Goal: Information Seeking & Learning: Learn about a topic

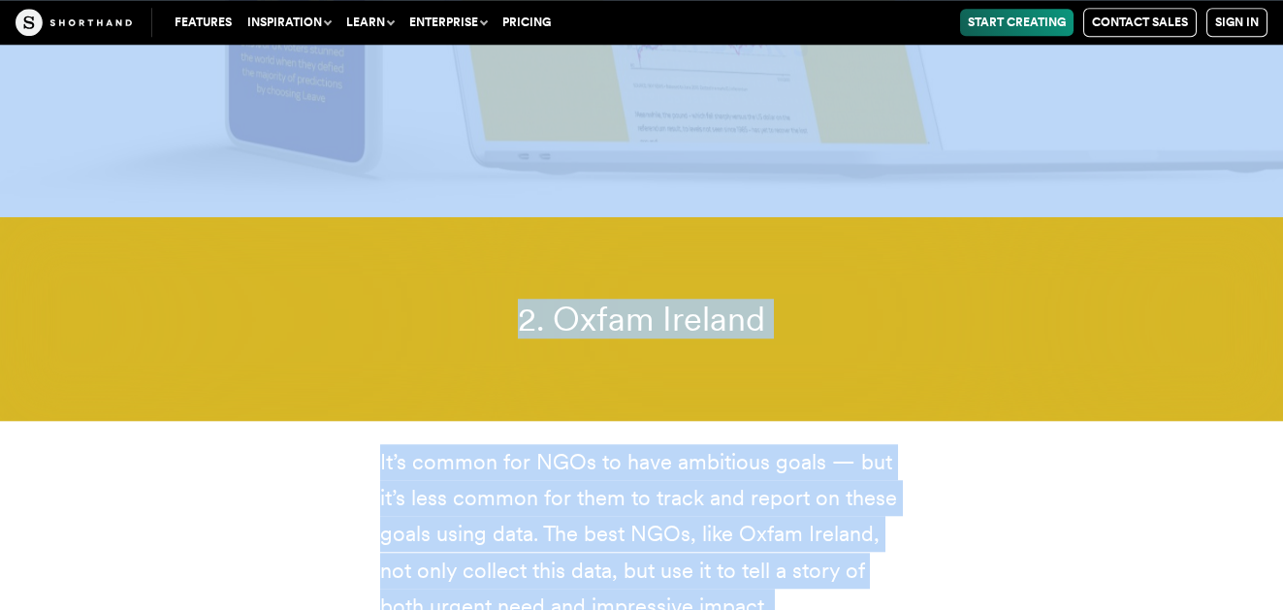
scroll to position [8757, 0]
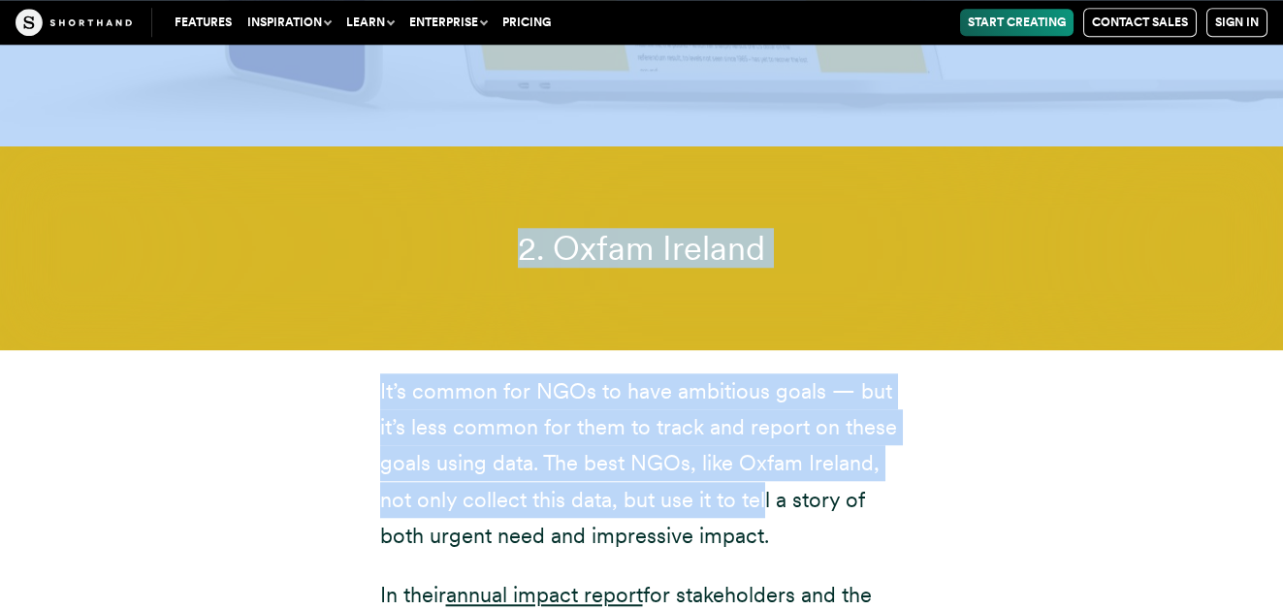
drag, startPoint x: 421, startPoint y: 200, endPoint x: 756, endPoint y: 425, distance: 404.0
click at [756, 425] on p "It’s common for NGOs to have ambitious goals — but it’s less common for them to…" at bounding box center [642, 463] width 524 height 181
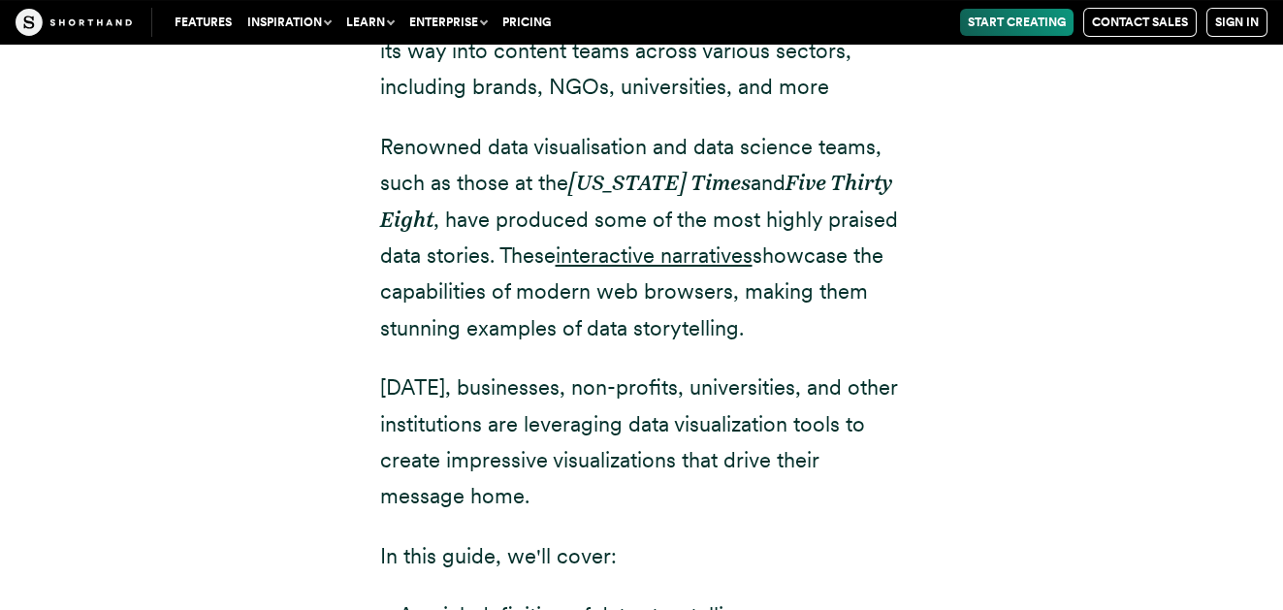
scroll to position [928, 0]
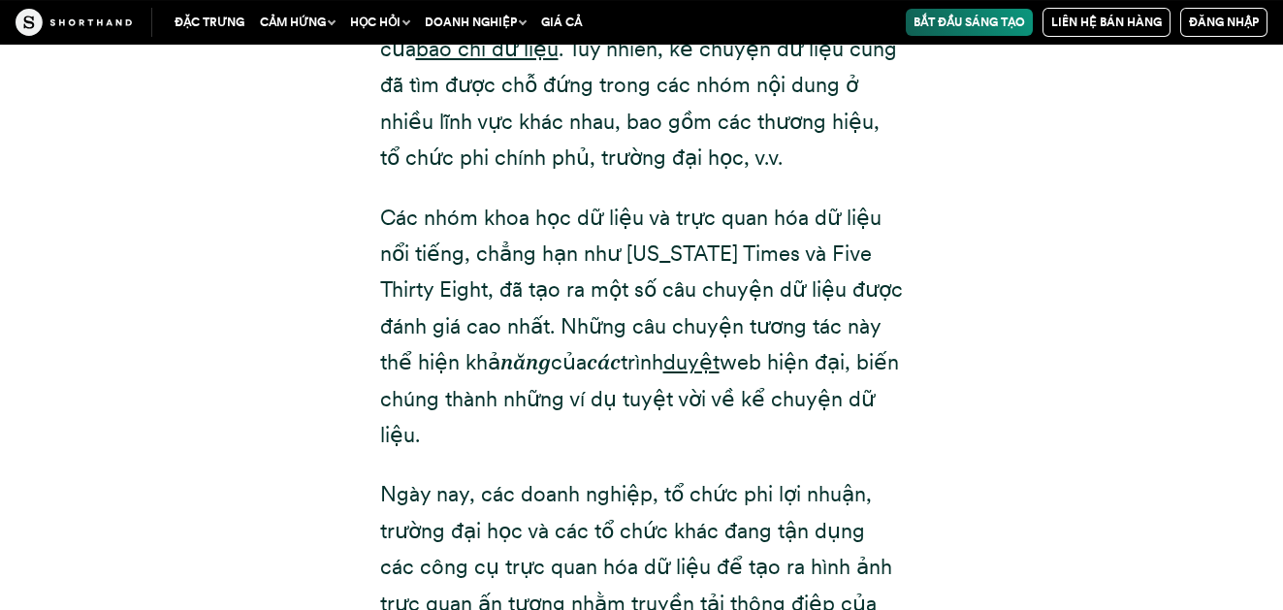
click at [955, 247] on div "Trong năm năm qua, chúng ta đã chứng kiến ​​sự bùng nổ của việc kể chuyện dữ li…" at bounding box center [642, 429] width 1203 height 1494
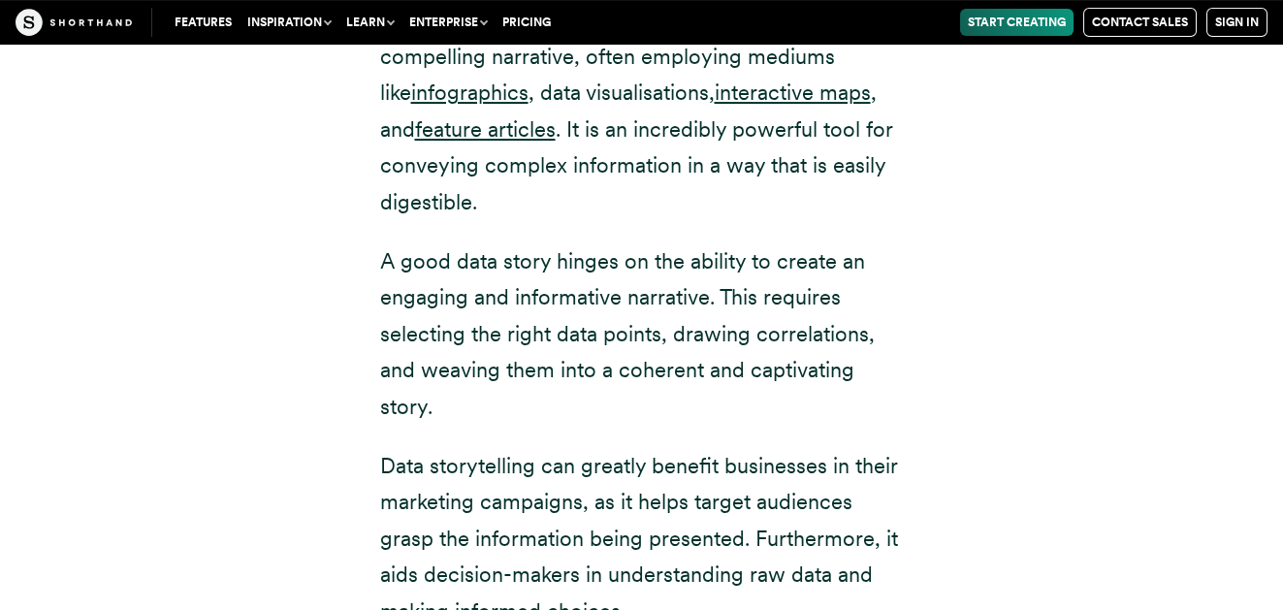
scroll to position [2265, 0]
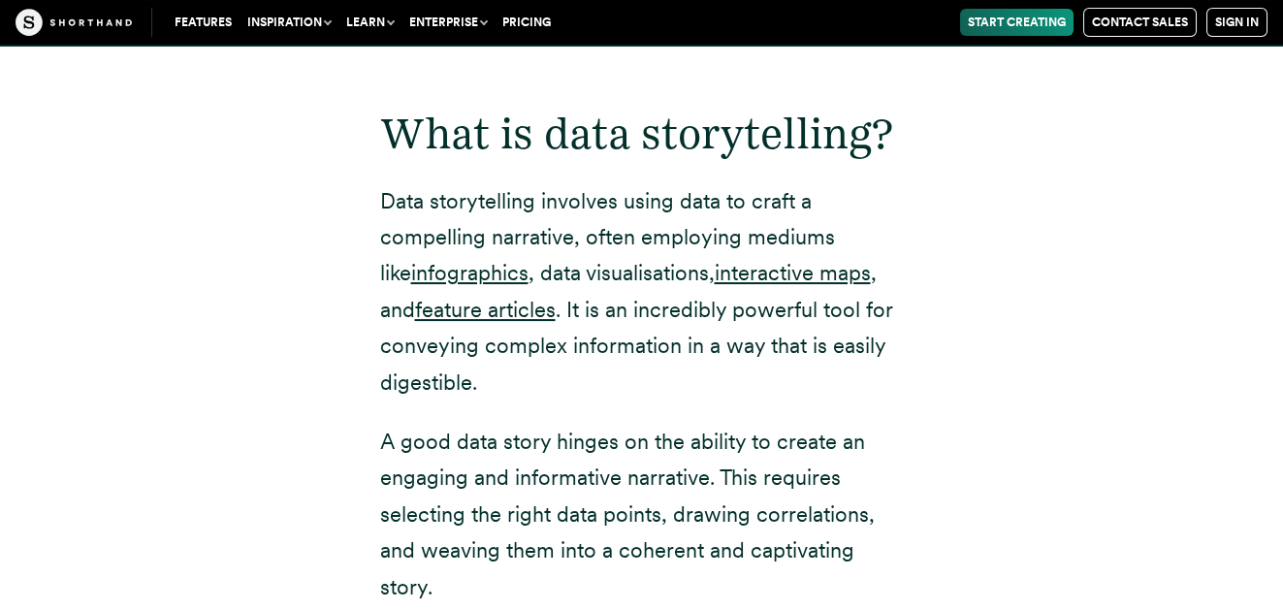
click at [1082, 233] on div "What is data storytelling? Data storytelling involves using data to craft a com…" at bounding box center [642, 579] width 1203 height 1064
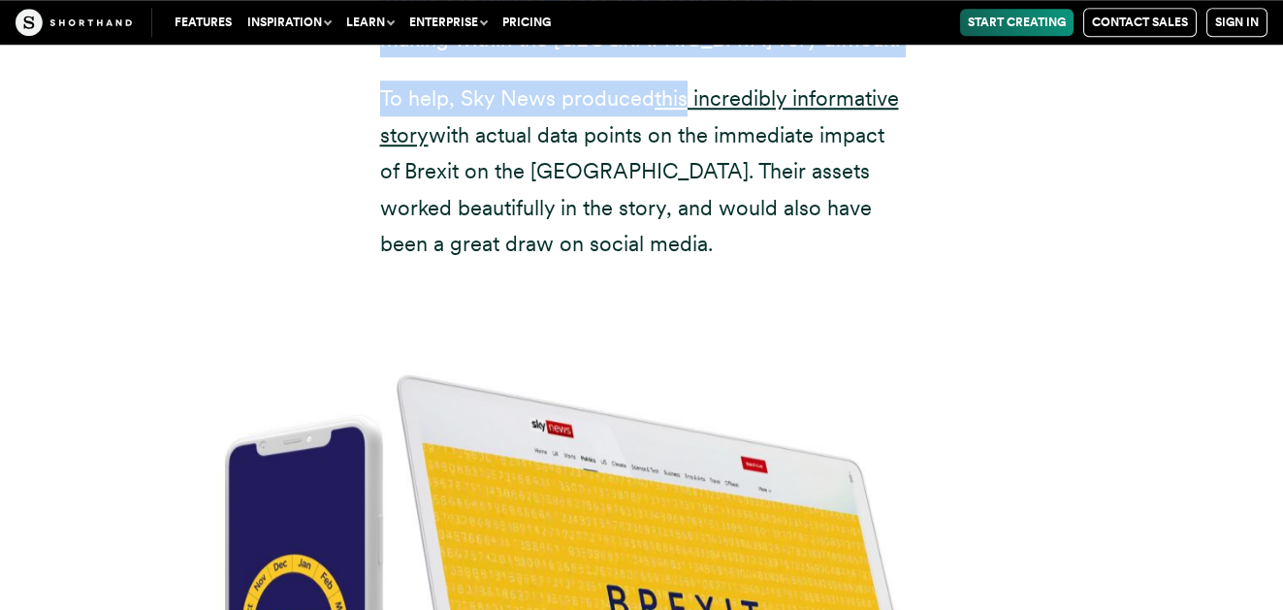
scroll to position [7010, 0]
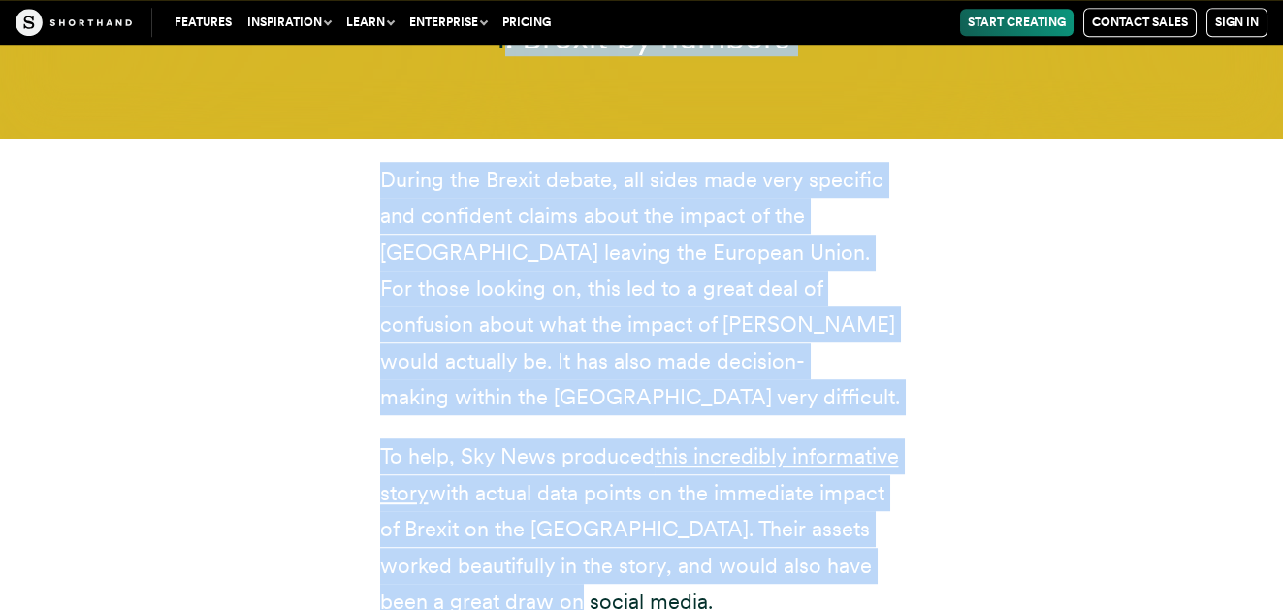
drag, startPoint x: 467, startPoint y: 122, endPoint x: 784, endPoint y: 567, distance: 546.0
copy article "1. Brexit by numbers During the Brexit debate, all sides made very specific and…"
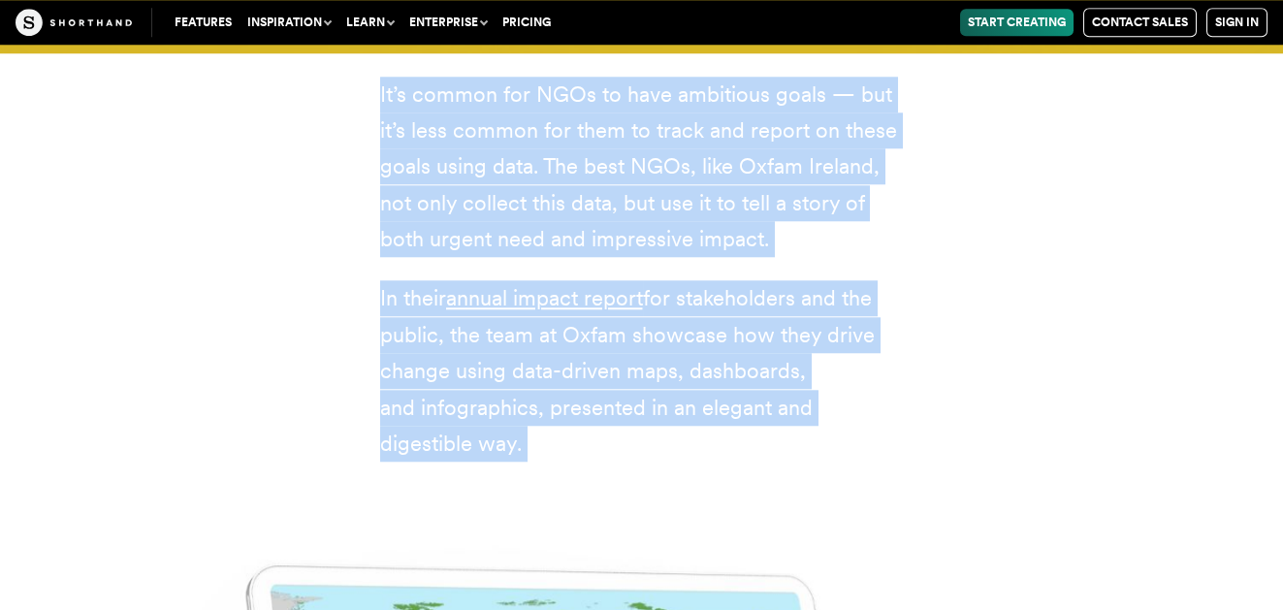
scroll to position [9304, 0]
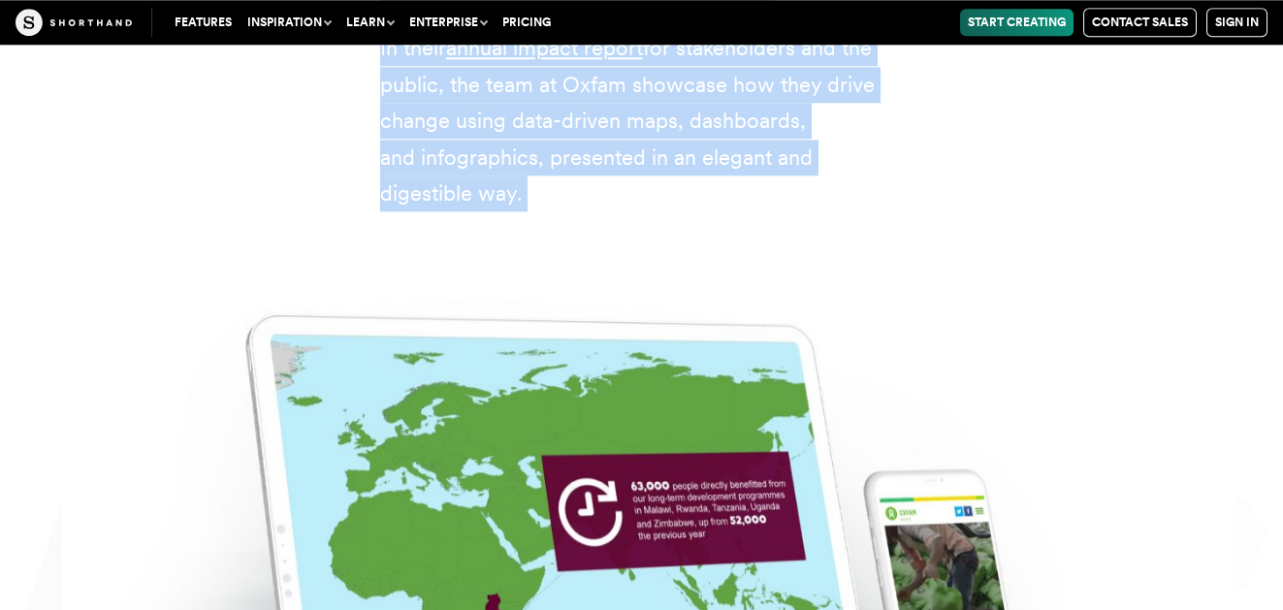
drag, startPoint x: 514, startPoint y: 122, endPoint x: 645, endPoint y: 110, distance: 131.5
copy article "2. Oxfam Ireland It’s common for NGOs to have ambitious goals — but it’s less c…"
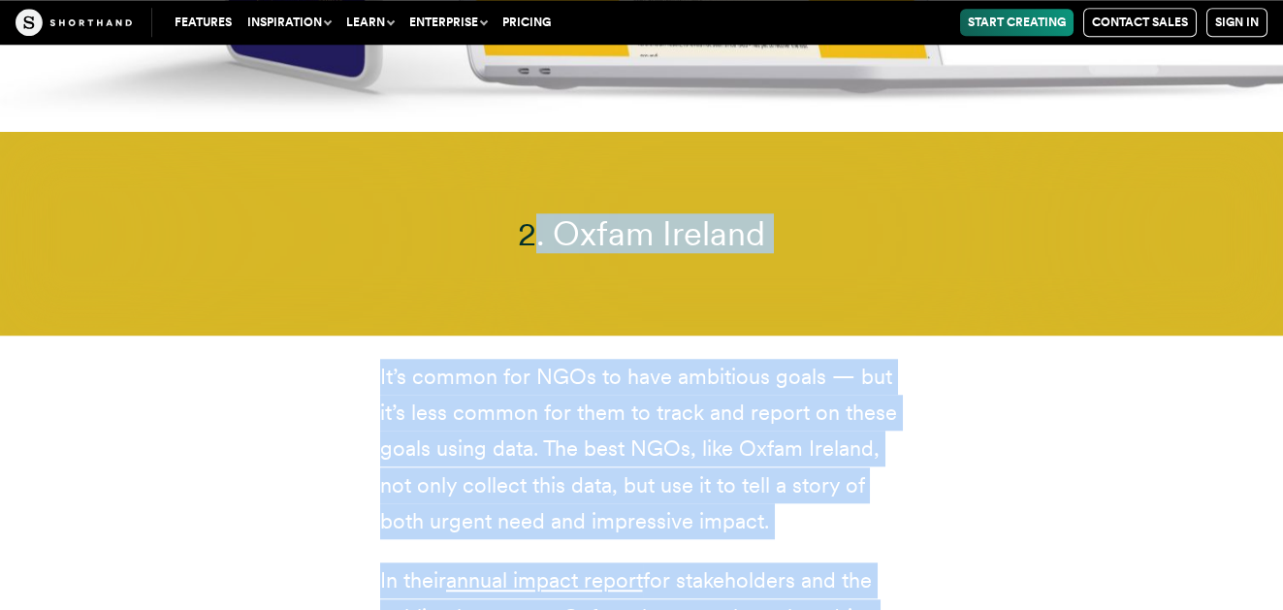
scroll to position [8771, 0]
copy article "2. Oxfam Ireland It’s common for NGOs to have ambitious goals — but it’s less c…"
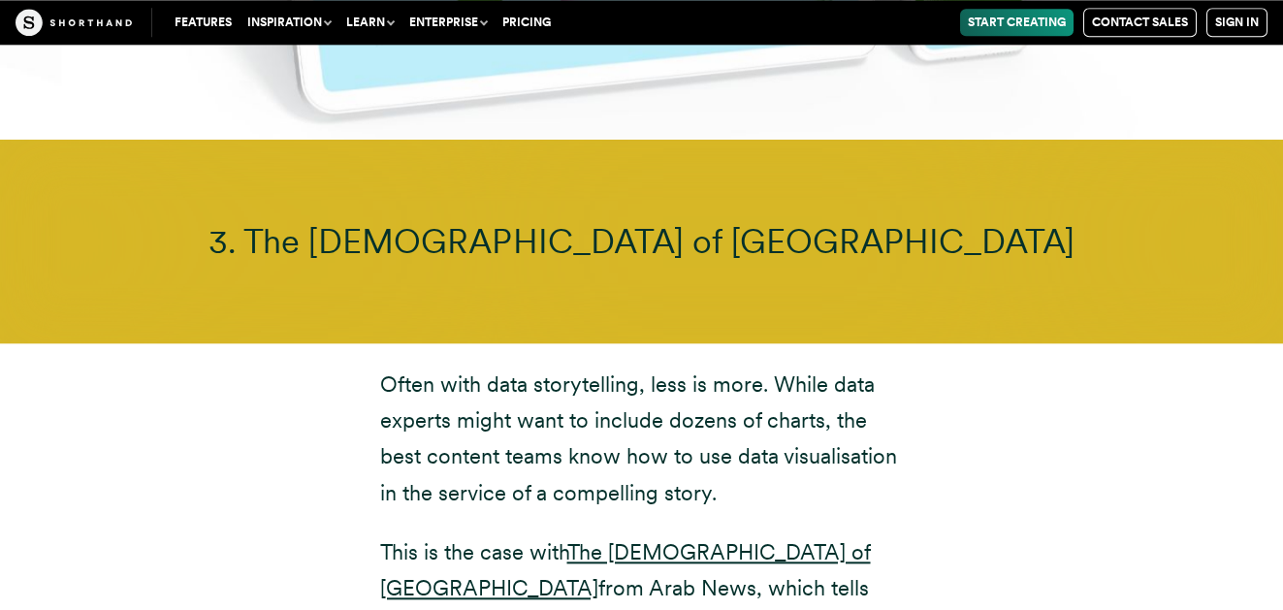
click at [697, 367] on p "Often with data storytelling, less is more. While data experts might want to in…" at bounding box center [642, 439] width 524 height 145
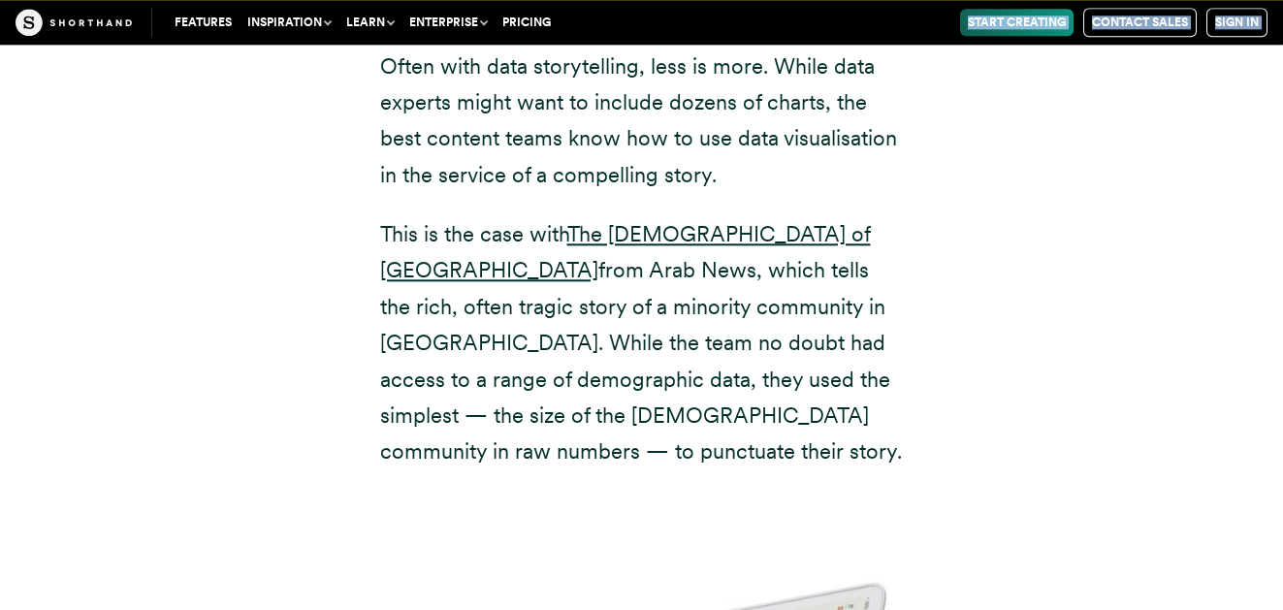
scroll to position [10882, 0]
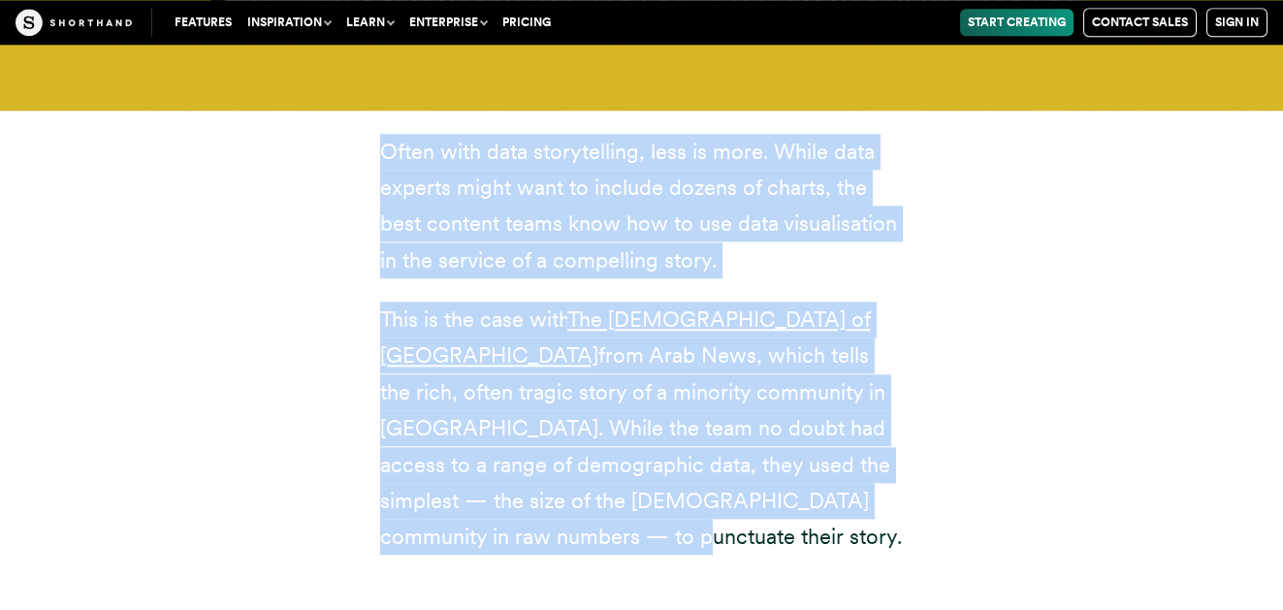
drag, startPoint x: 463, startPoint y: 115, endPoint x: 804, endPoint y: 428, distance: 462.7
click at [804, 428] on article "8 examples of powerful data storytelling 5 minute read" at bounding box center [641, 211] width 1283 height 22096
copy article "3. The Jews of Lebanon Often with data storytelling, less is more. While data e…"
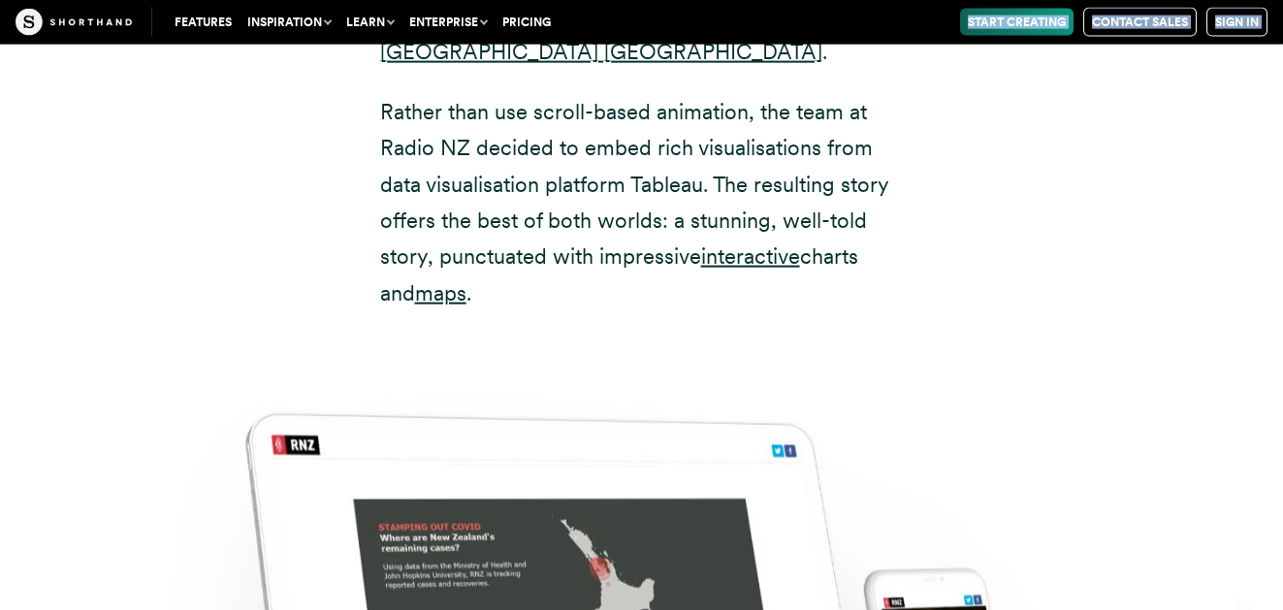
scroll to position [19934, 0]
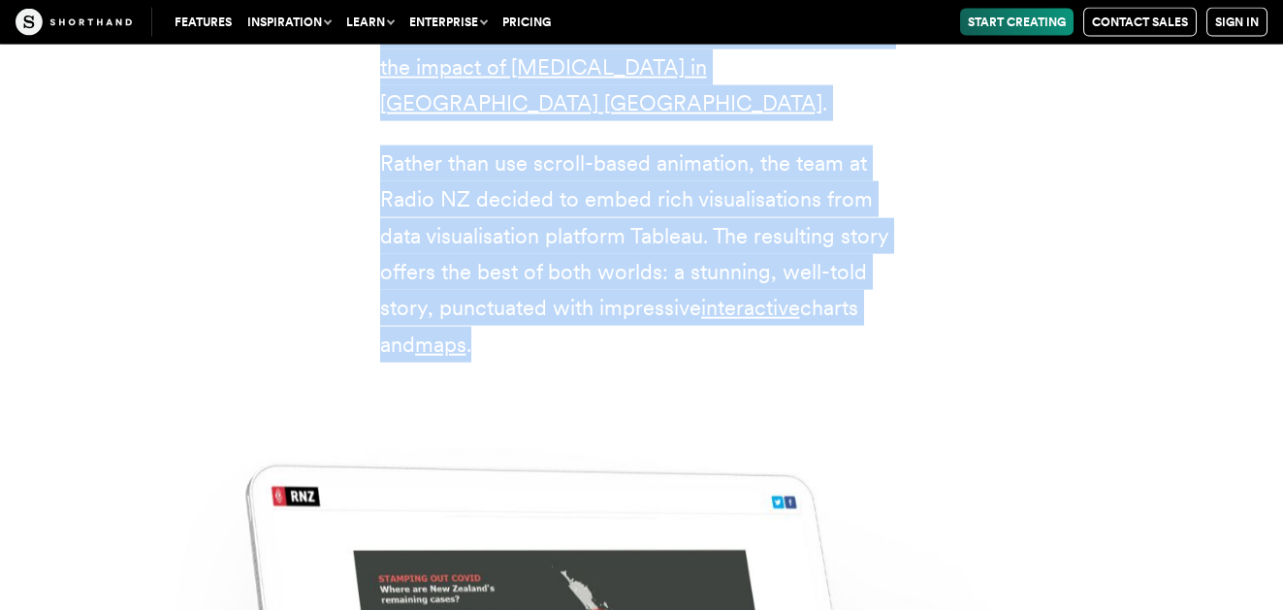
drag, startPoint x: 482, startPoint y: 99, endPoint x: 807, endPoint y: 166, distance: 331.7
copy article "8 stunning data storytelling examples 1. Brexit by numbers During the Brexit de…"
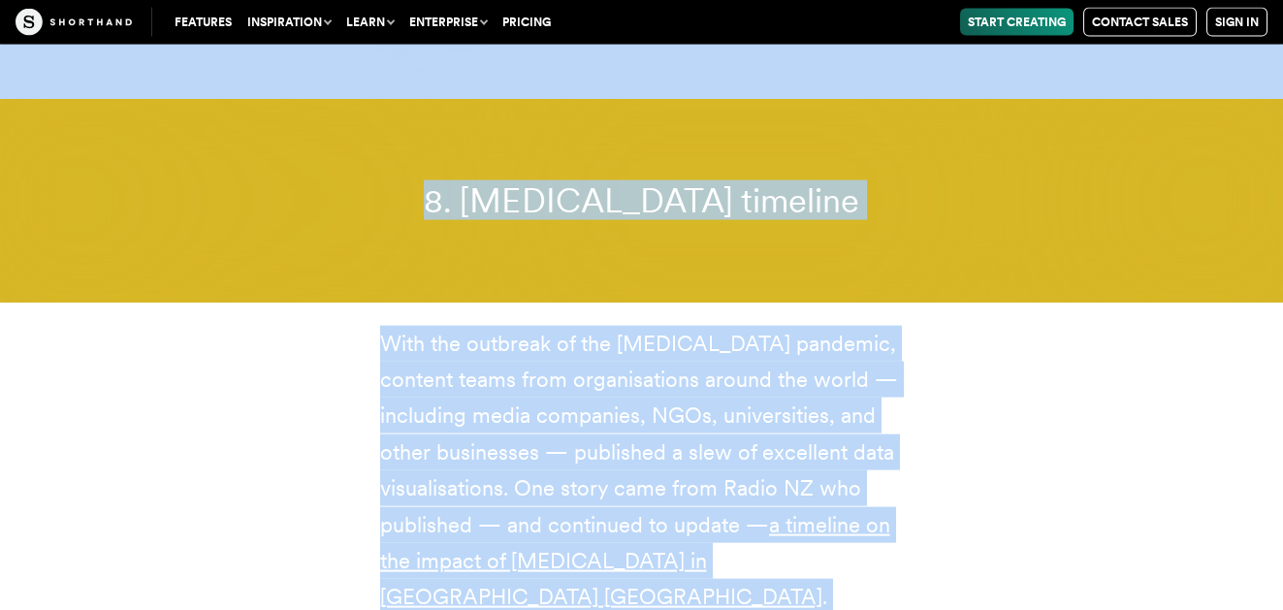
scroll to position [19435, 0]
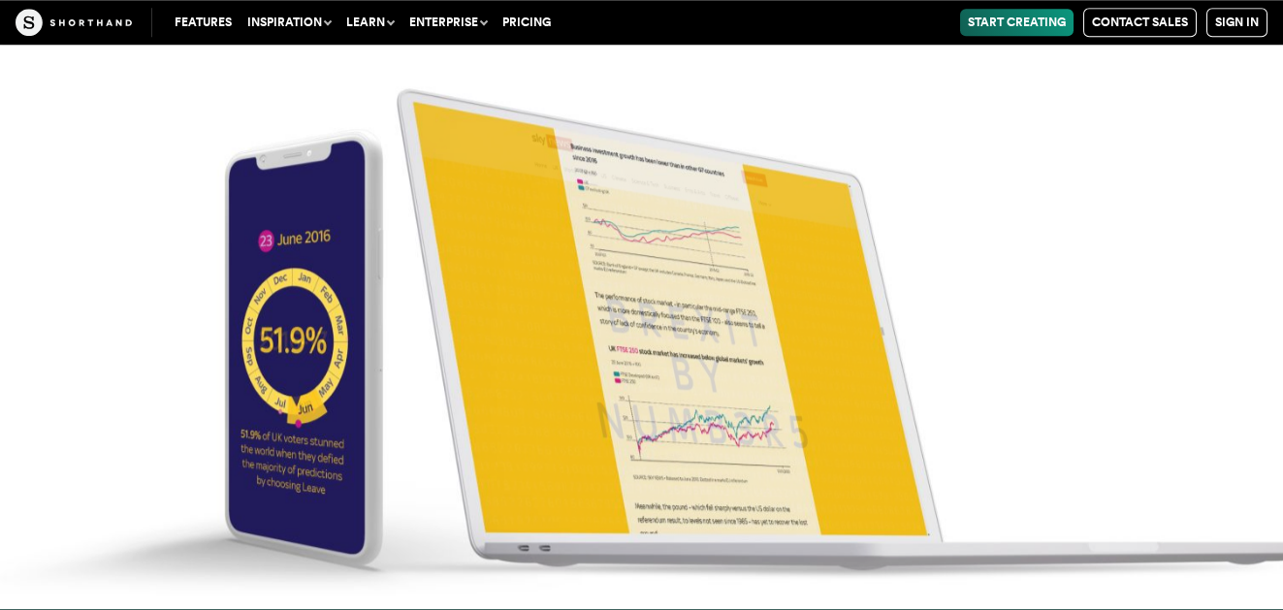
scroll to position [8120, 0]
